Goal: Task Accomplishment & Management: Use online tool/utility

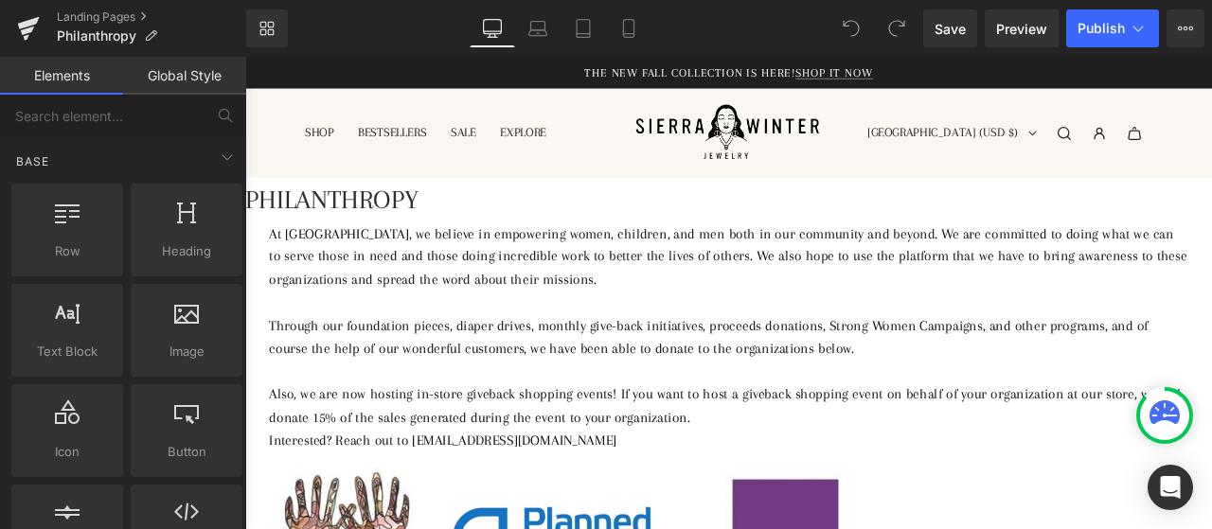
click at [743, 393] on p "Through our foundation pieces, diaper drives, monthly give-back initiatives, pr…" at bounding box center [818, 389] width 1089 height 55
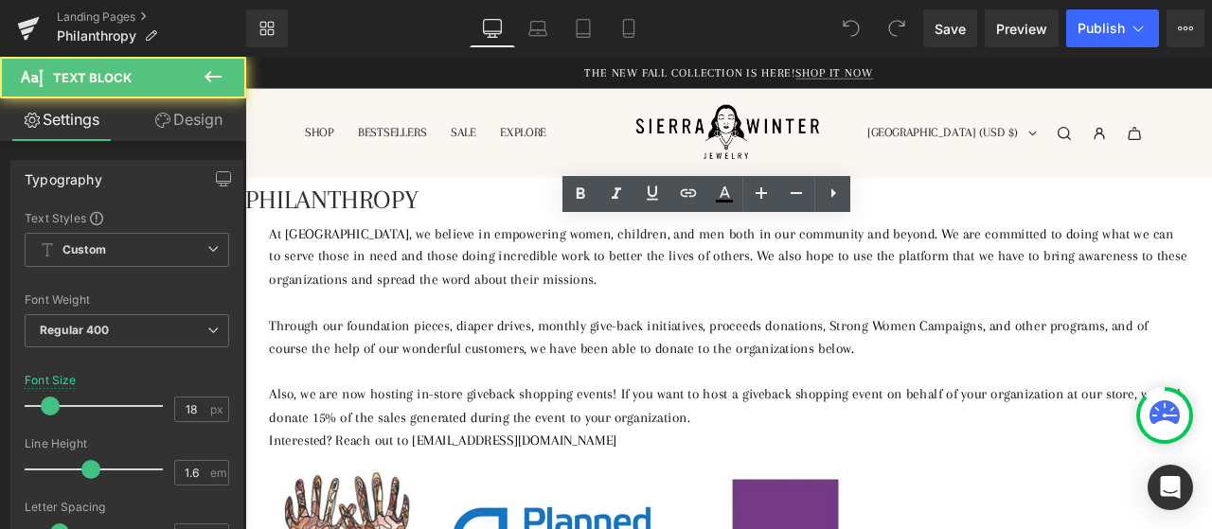
click at [918, 439] on p at bounding box center [818, 429] width 1089 height 27
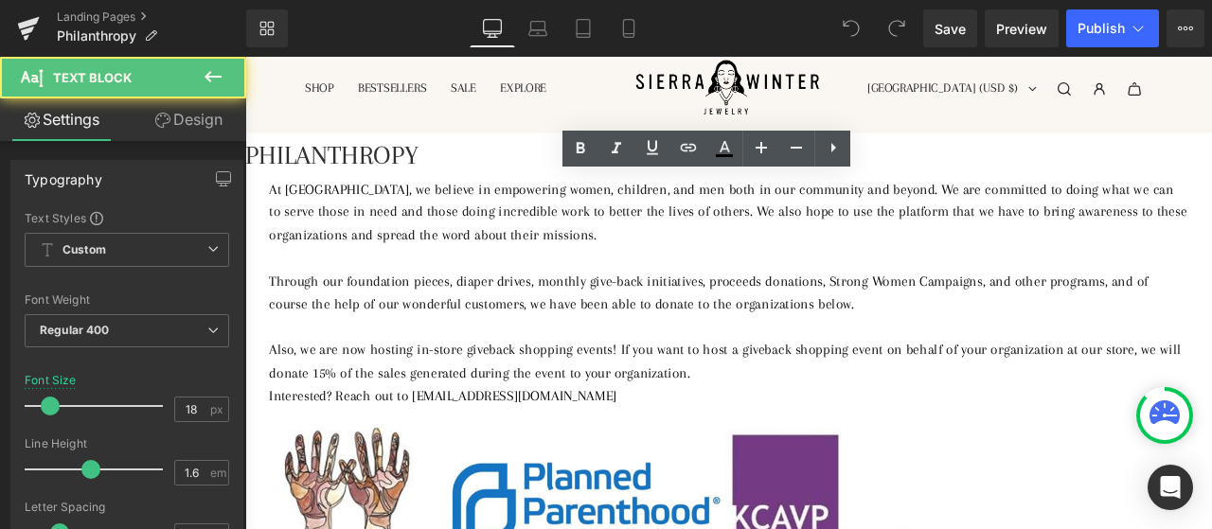
scroll to position [95, 0]
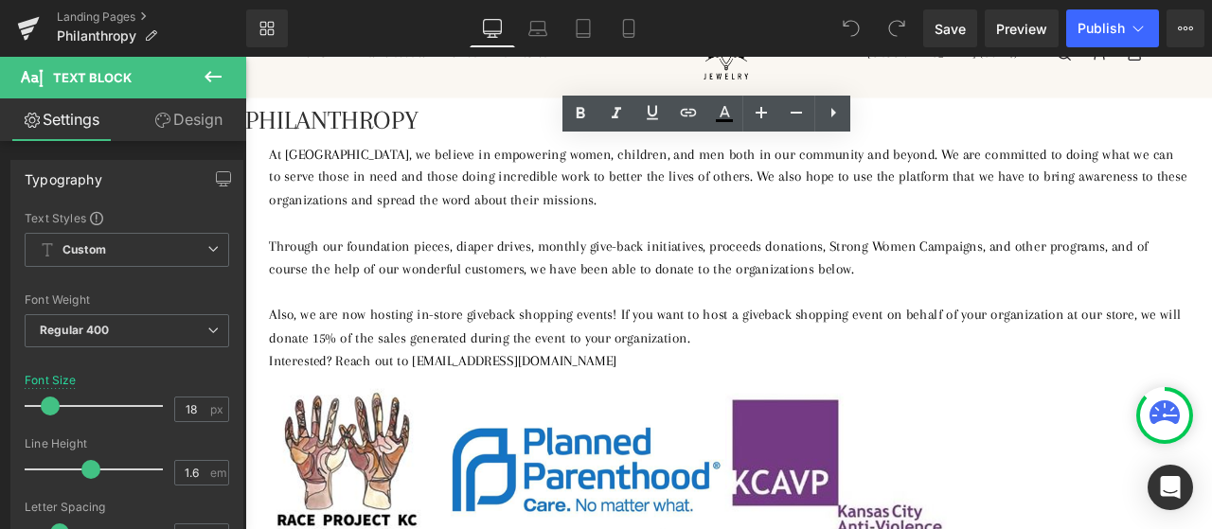
drag, startPoint x: 1025, startPoint y: 415, endPoint x: 602, endPoint y: 404, distance: 423.4
click at [602, 404] on p "Interested? Reach out to [EMAIL_ADDRESS][DOMAIN_NAME]" at bounding box center [818, 416] width 1089 height 27
click at [1106, 418] on p "Interested? Reach out to [EMAIL_ADDRESS][DOMAIN_NAME]" at bounding box center [818, 416] width 1089 height 27
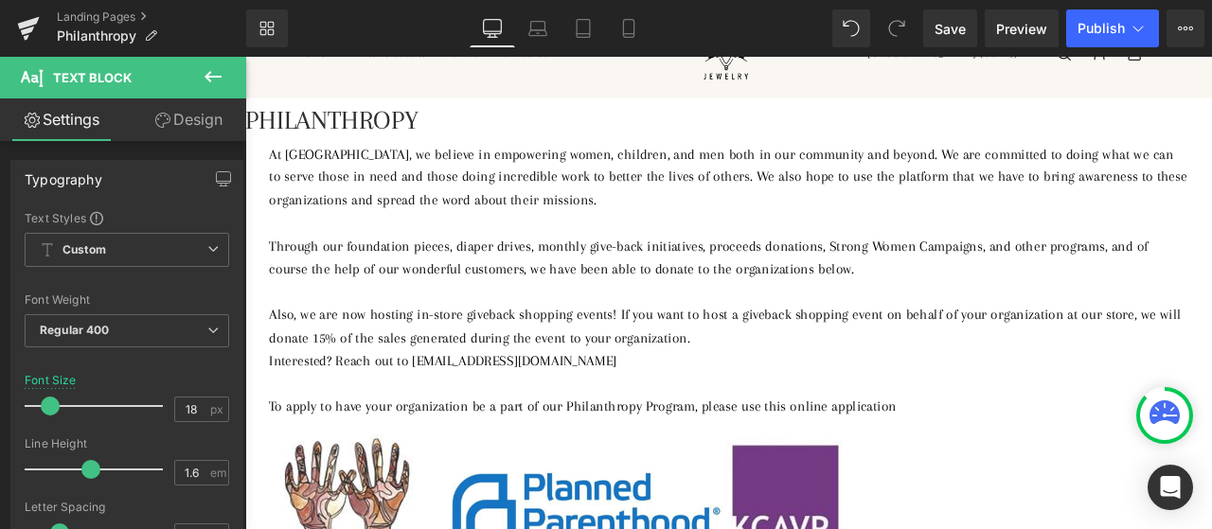
click at [1050, 478] on p "To apply to have your organization be a part of our Philanthropy Program, pleas…" at bounding box center [818, 470] width 1089 height 27
click at [1211, 472] on p "To apply to have your organization be a part of our Philanthropy Program, pleas…" at bounding box center [818, 470] width 1089 height 27
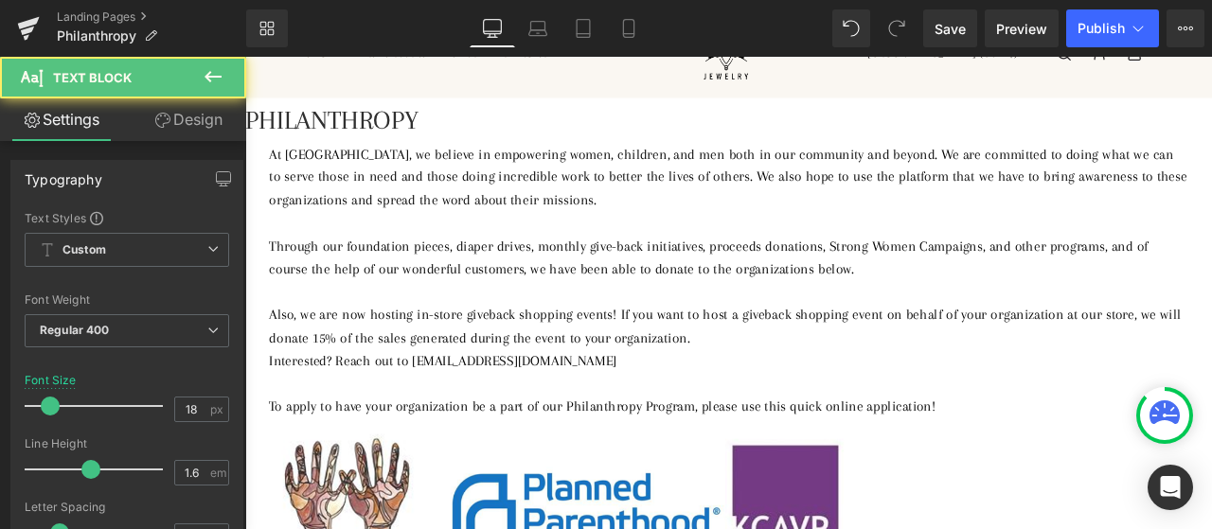
click at [1005, 477] on p "To apply to have your organization be a part of our Philanthropy Program, pleas…" at bounding box center [818, 470] width 1089 height 27
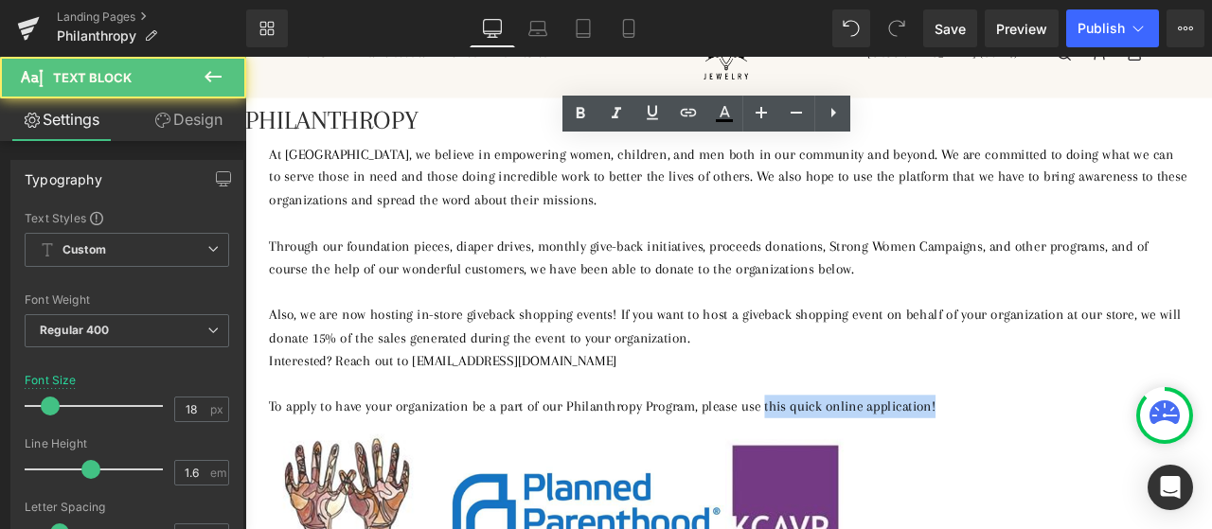
drag, startPoint x: 1003, startPoint y: 473, endPoint x: 1212, endPoint y: 473, distance: 209.2
click at [1211, 473] on p "To apply to have your organization be a part of our Philanthropy Program, pleas…" at bounding box center [818, 470] width 1089 height 27
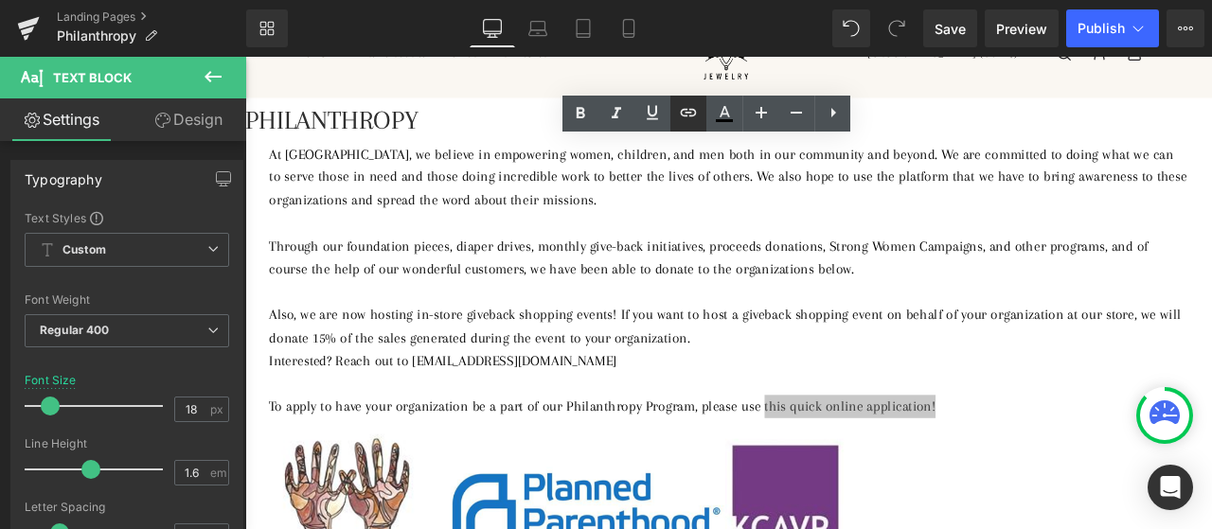
click at [684, 110] on icon at bounding box center [689, 113] width 16 height 8
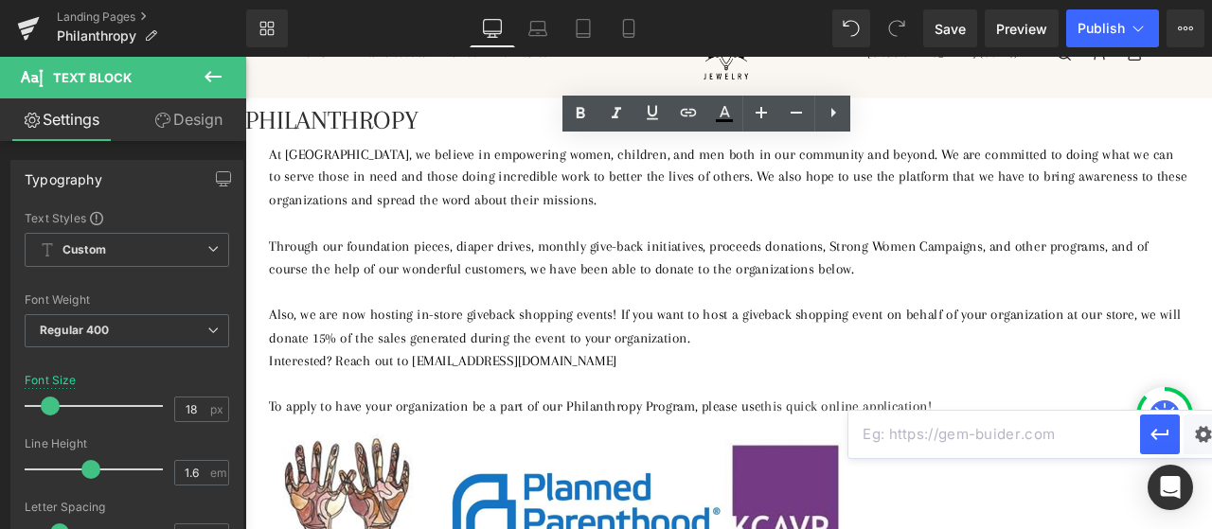
click at [959, 444] on input "text" at bounding box center [994, 434] width 292 height 47
paste input "[URL][DOMAIN_NAME]"
type input "[URL][DOMAIN_NAME]"
click at [1192, 0] on div "Text Color Highlight Color #333333 Edit or remove link: Edit - Unlink - Cancel …" at bounding box center [606, 0] width 1212 height 0
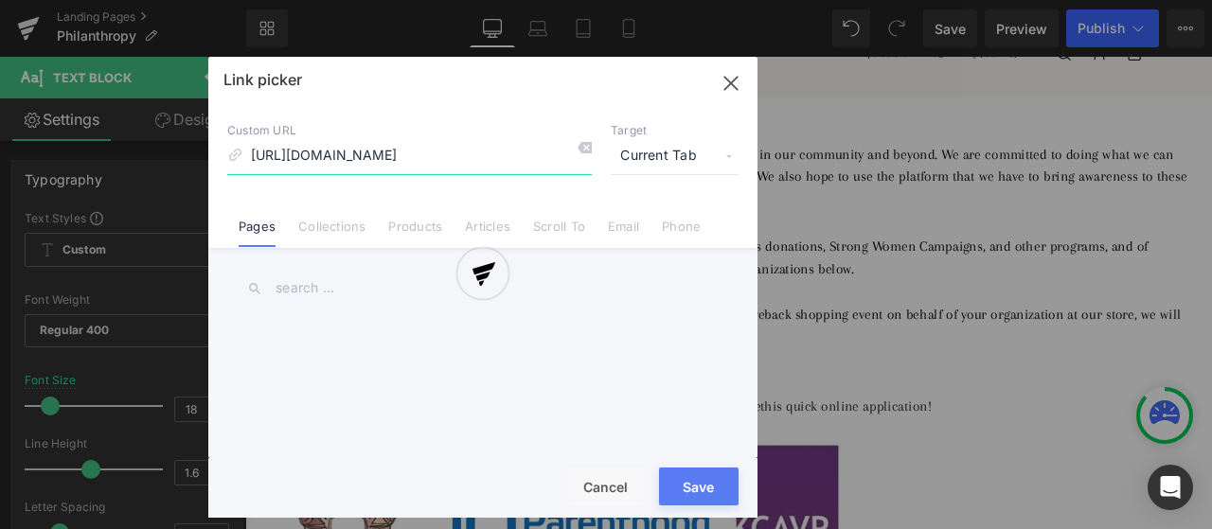
scroll to position [0, 380]
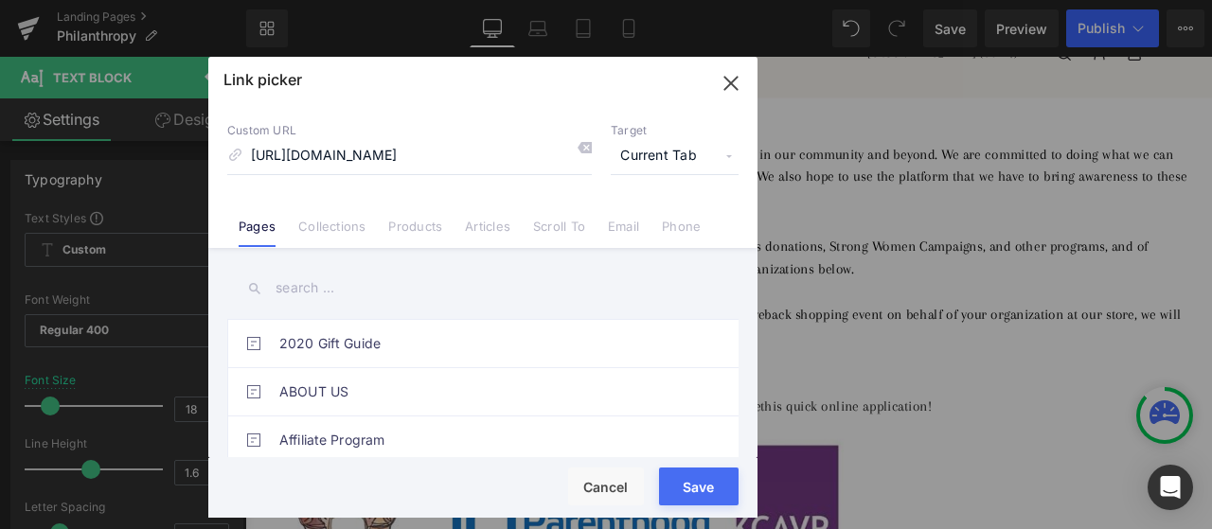
click at [663, 169] on span "Current Tab" at bounding box center [675, 156] width 128 height 36
click at [674, 226] on li "New Tab" at bounding box center [674, 223] width 147 height 33
click at [713, 480] on button "Save" at bounding box center [699, 487] width 80 height 38
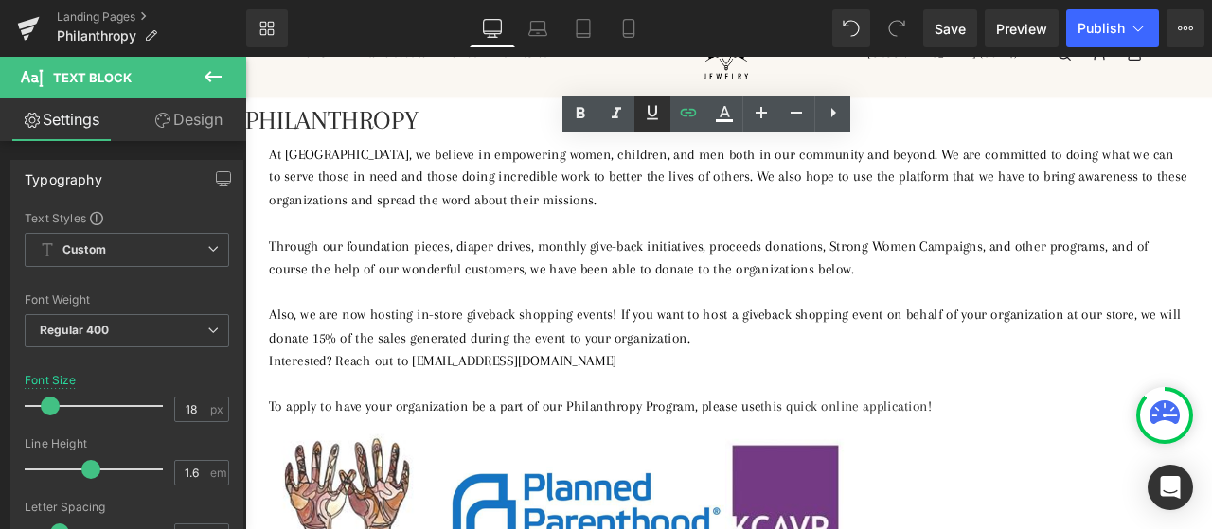
click at [656, 122] on icon at bounding box center [652, 112] width 23 height 23
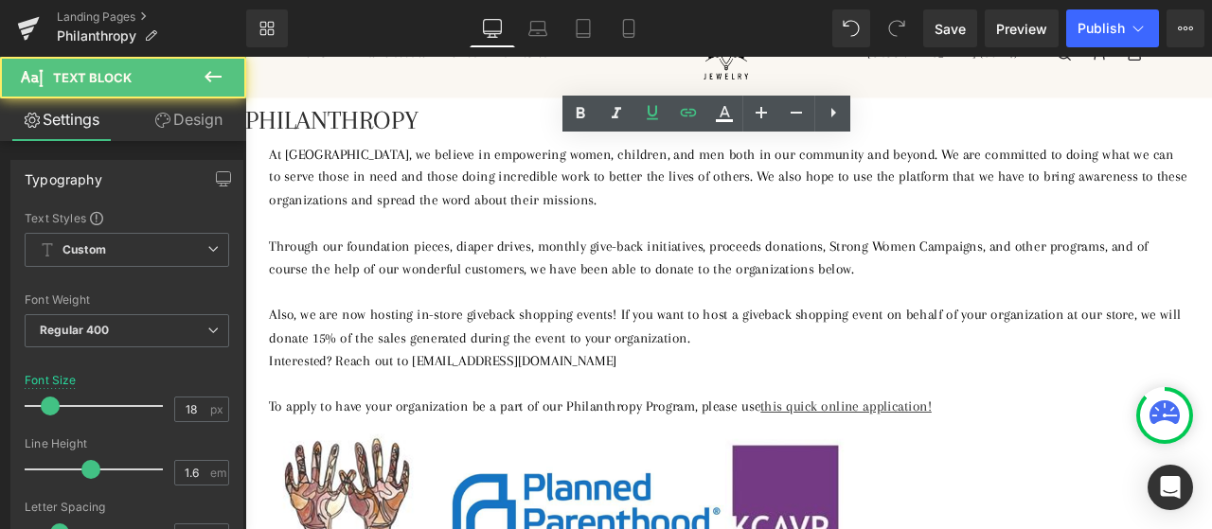
click at [1132, 415] on p "Interested? Reach out to [EMAIL_ADDRESS][DOMAIN_NAME]" at bounding box center [818, 416] width 1089 height 27
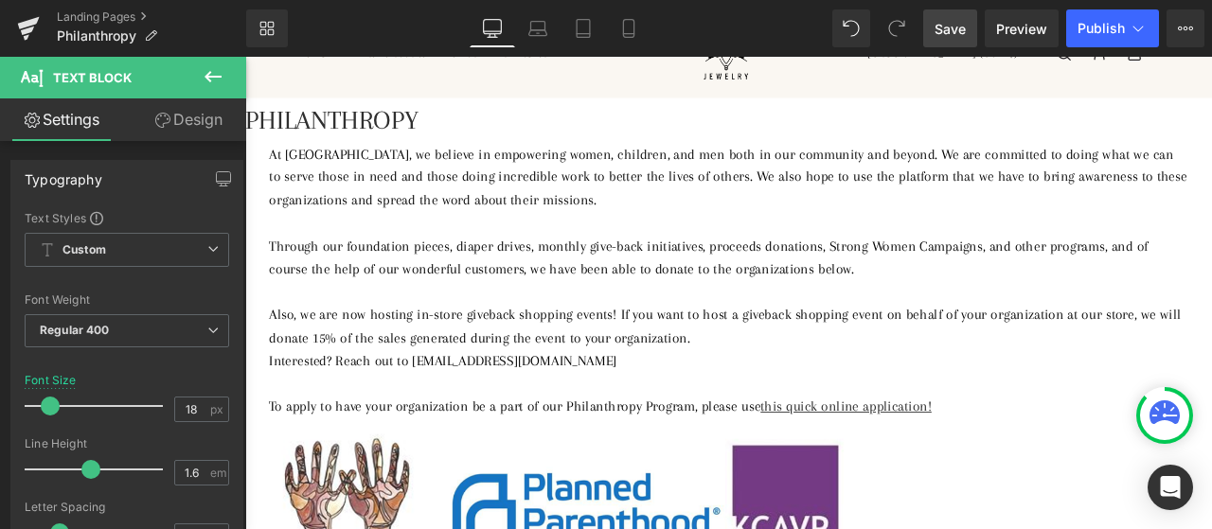
click at [968, 26] on link "Save" at bounding box center [950, 28] width 54 height 38
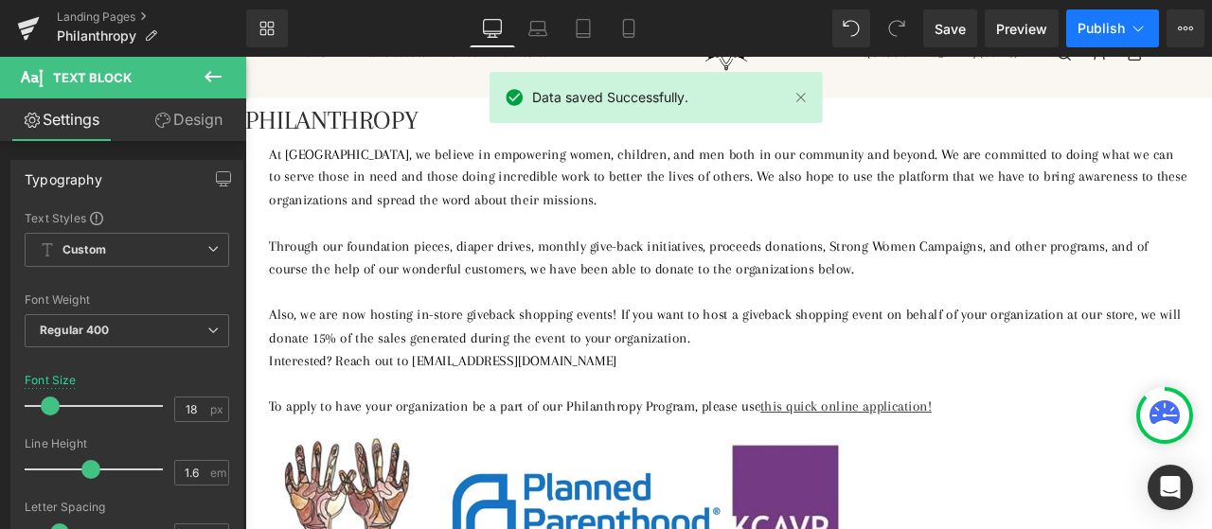
click at [1111, 41] on button "Publish" at bounding box center [1112, 28] width 93 height 38
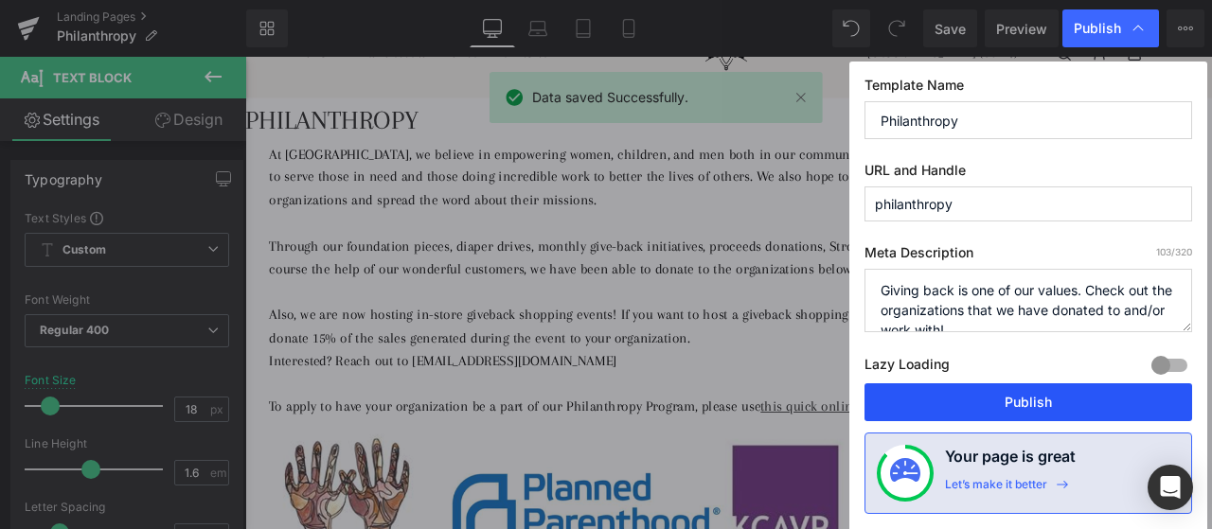
click at [981, 387] on button "Publish" at bounding box center [1028, 402] width 328 height 38
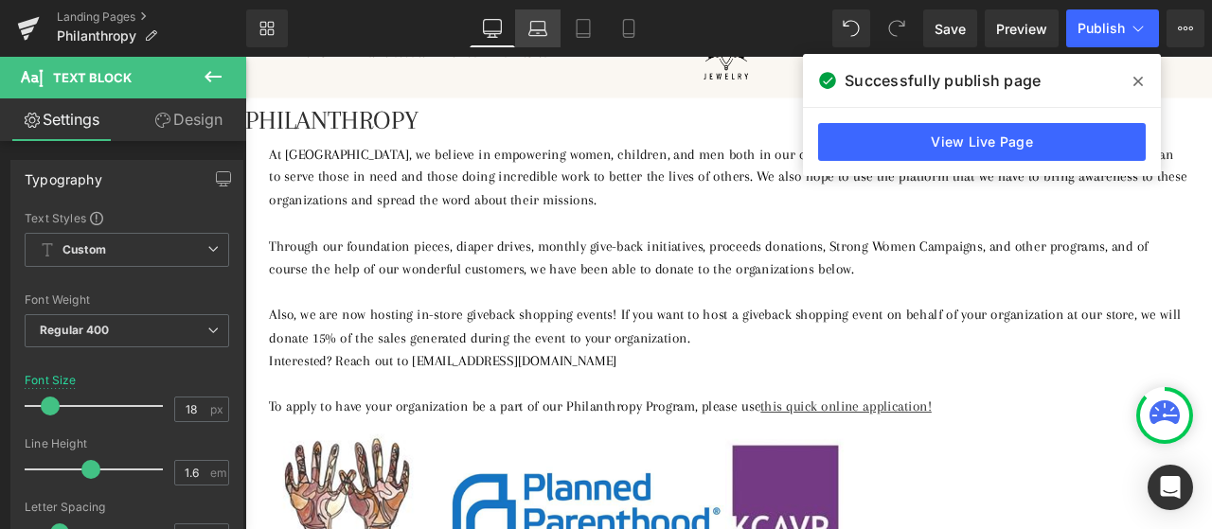
click at [553, 27] on link "Laptop" at bounding box center [537, 28] width 45 height 38
type input "16"
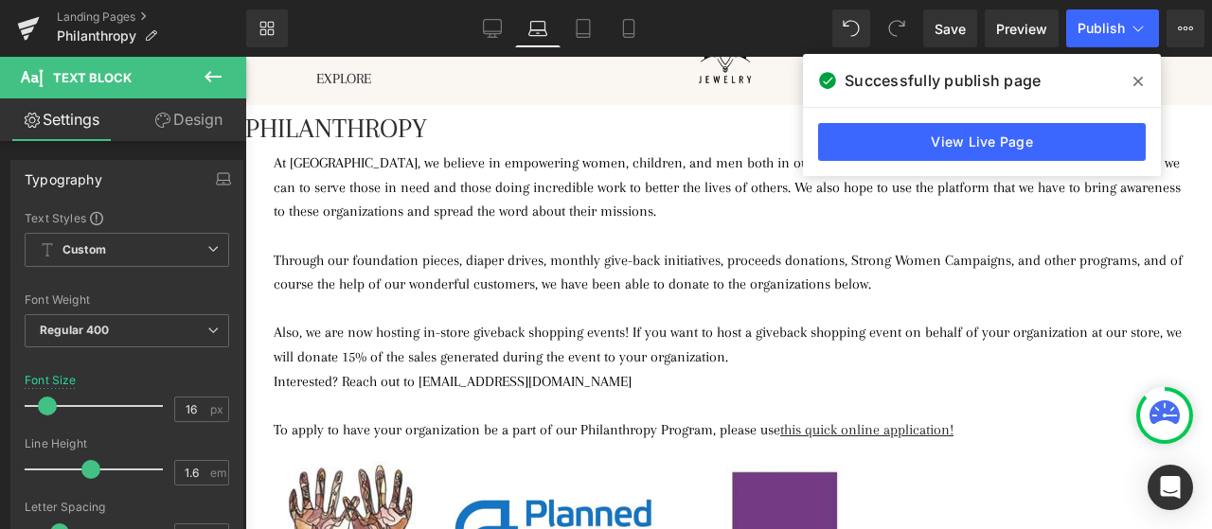
scroll to position [89, 0]
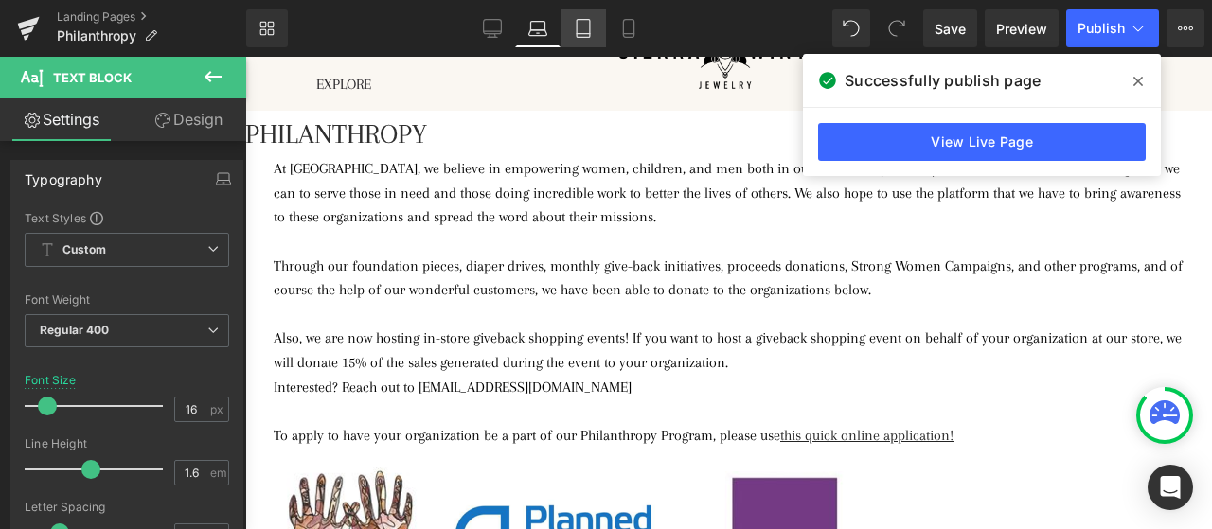
click at [595, 27] on link "Tablet" at bounding box center [583, 28] width 45 height 38
type input "100"
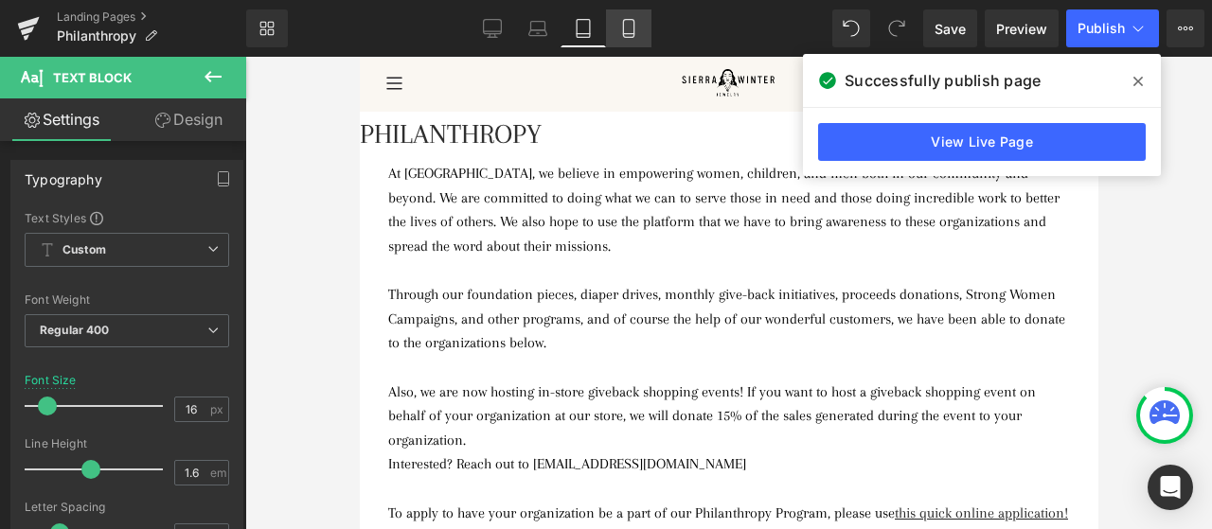
click at [633, 27] on icon at bounding box center [628, 29] width 10 height 18
type input "15"
type input "100"
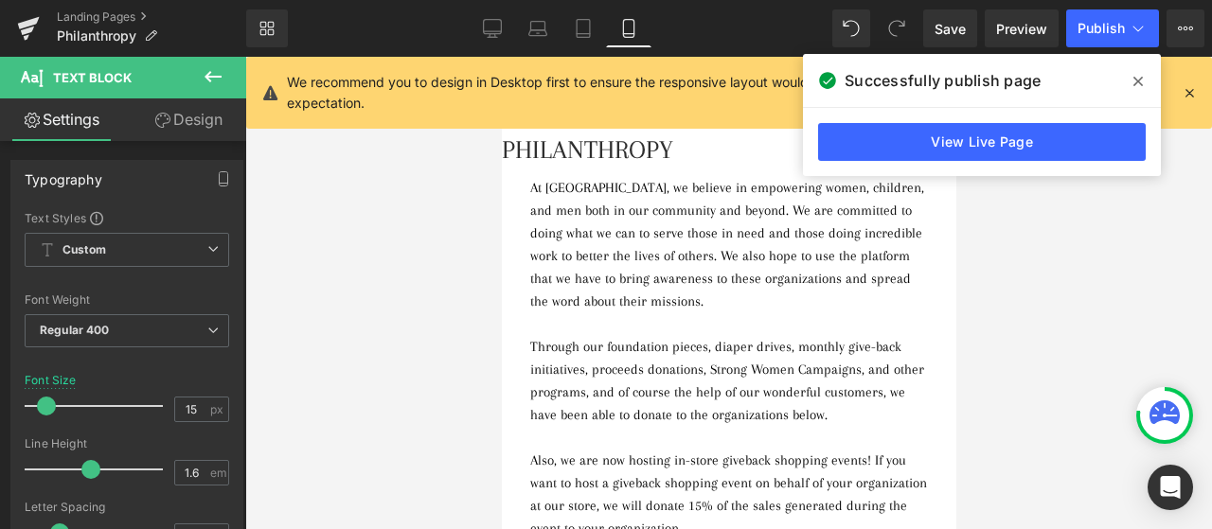
scroll to position [54, 0]
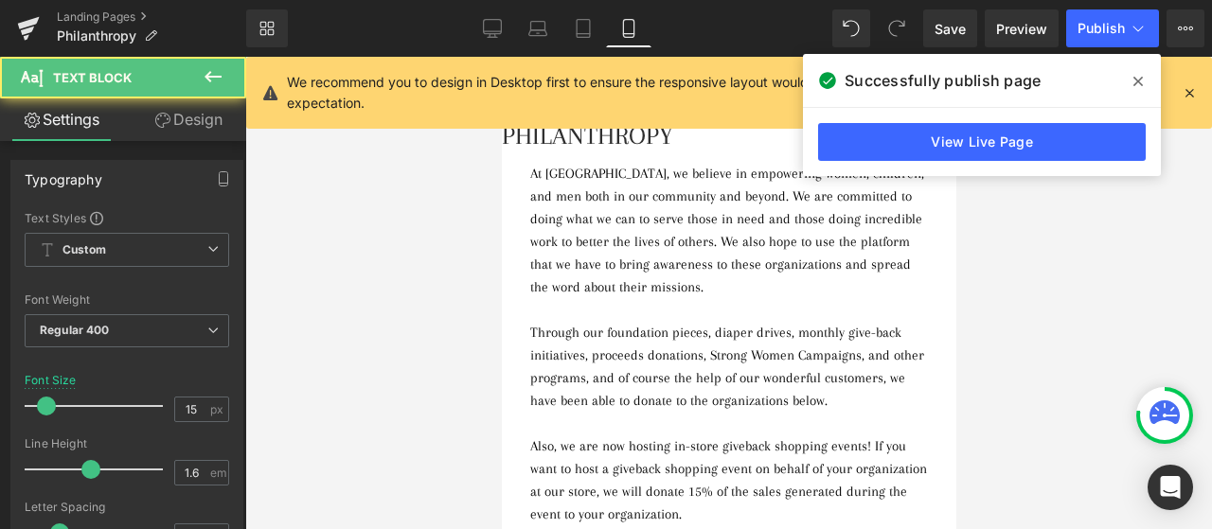
click at [648, 187] on p "At [GEOGRAPHIC_DATA], we believe in empowering women, children, and men both in…" at bounding box center [728, 230] width 398 height 136
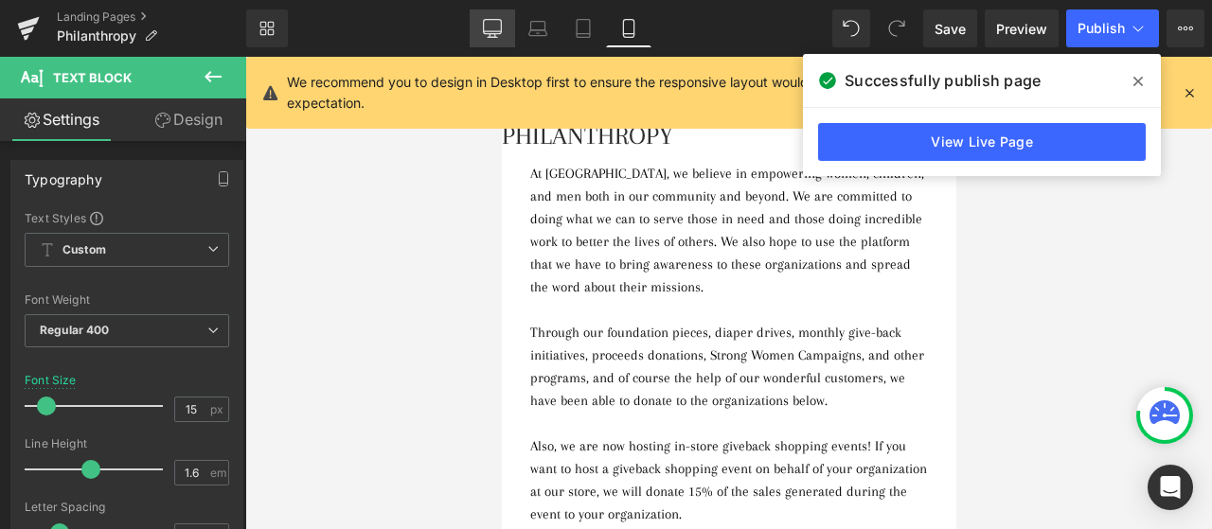
click at [500, 29] on icon at bounding box center [492, 28] width 19 height 19
type input "18"
type input "100"
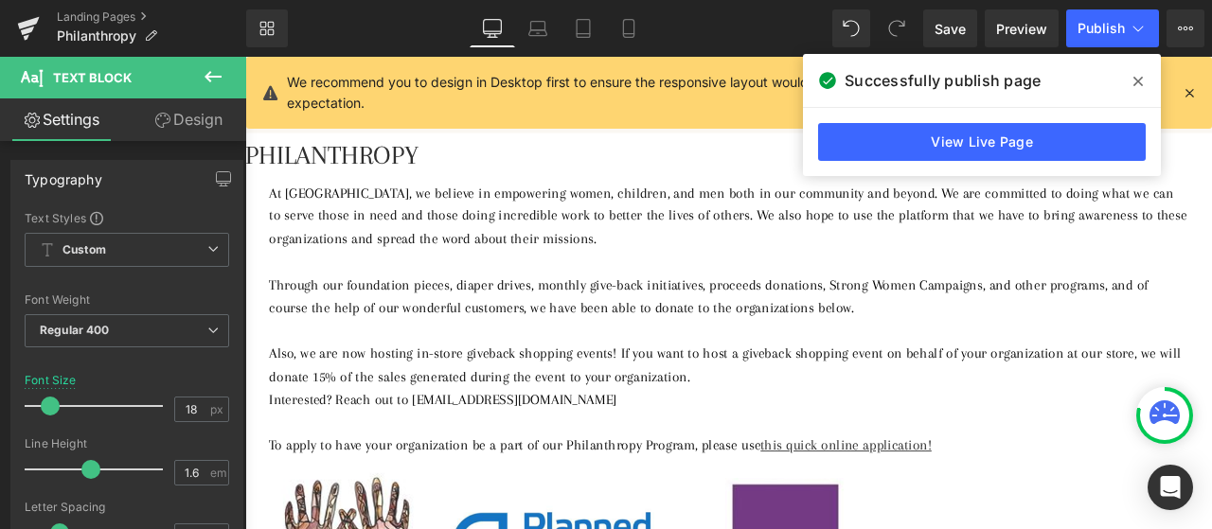
scroll to position [95, 0]
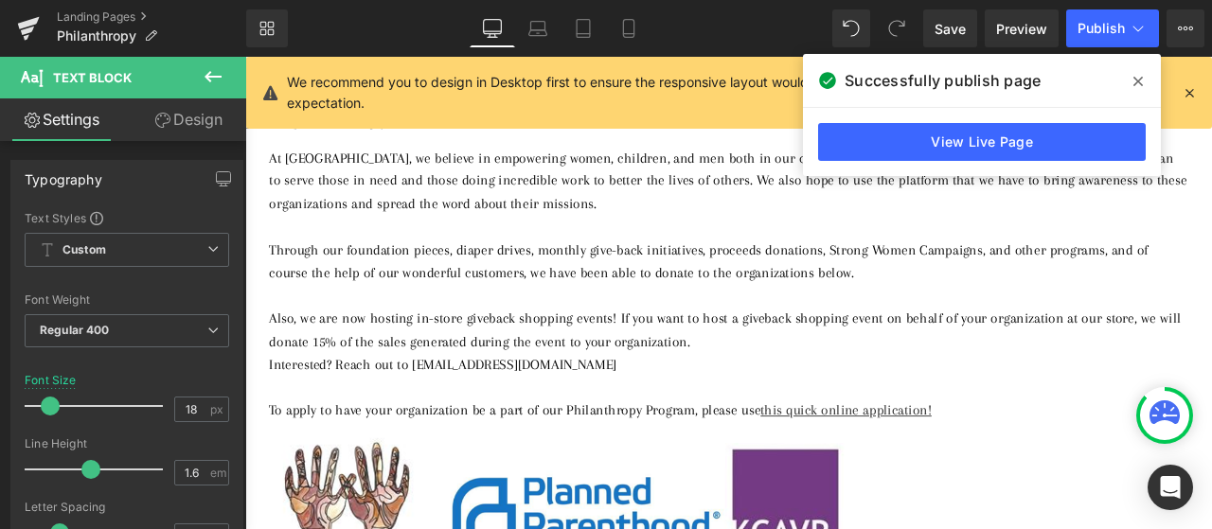
click at [312, 244] on p at bounding box center [818, 257] width 1089 height 27
click at [64, 8] on div "Landing Pages Philanthropy" at bounding box center [123, 28] width 246 height 57
click at [68, 20] on link "Landing Pages" at bounding box center [151, 16] width 189 height 15
